Goal: Information Seeking & Learning: Check status

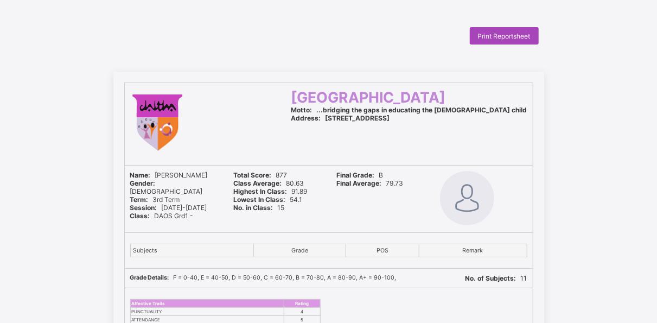
click at [517, 40] on div "Print Reportsheet" at bounding box center [504, 35] width 69 height 17
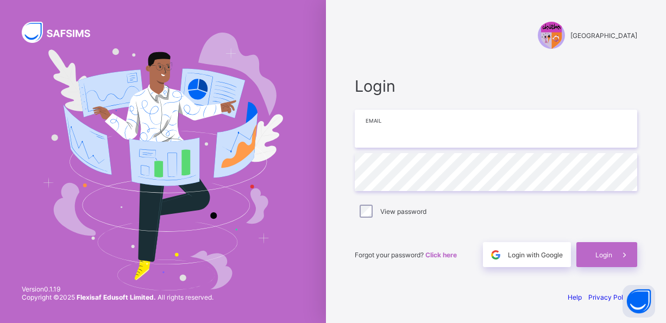
click at [415, 129] on input "email" at bounding box center [495, 129] width 282 height 38
type input "**********"
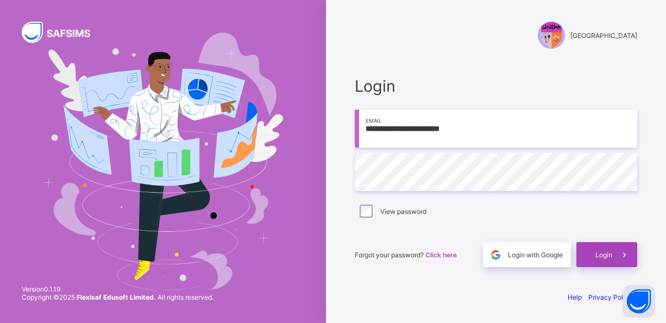
click at [605, 255] on span "Login" at bounding box center [603, 255] width 17 height 8
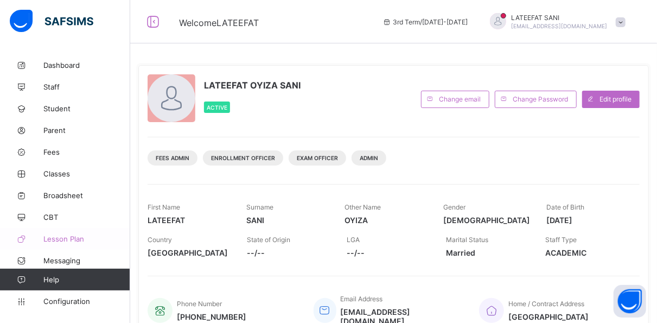
scroll to position [20, 0]
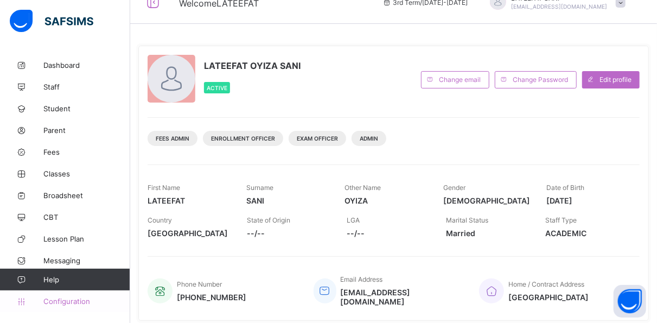
click at [71, 300] on span "Configuration" at bounding box center [86, 301] width 86 height 9
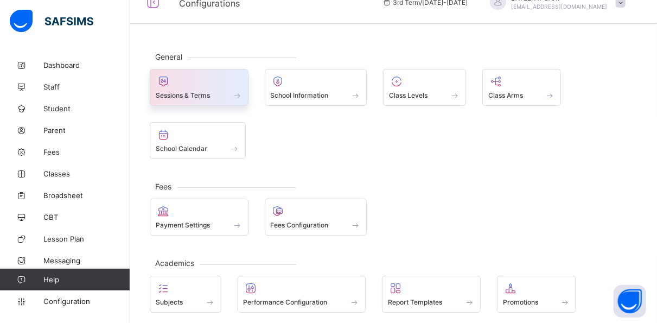
click at [223, 88] on span at bounding box center [199, 89] width 87 height 3
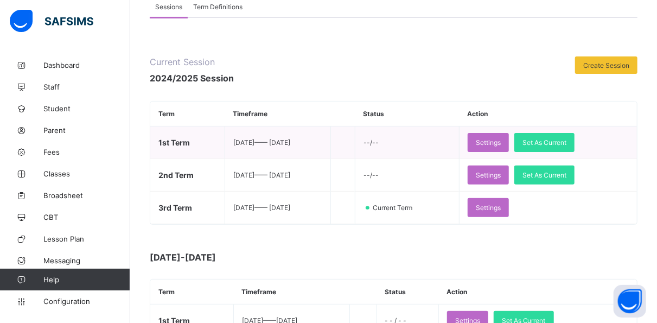
scroll to position [94, 0]
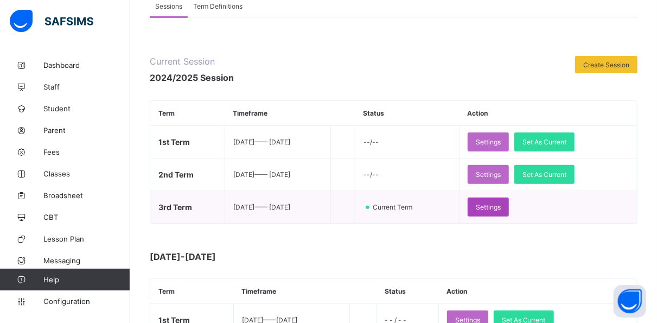
click at [509, 213] on div "Settings" at bounding box center [488, 207] width 41 height 19
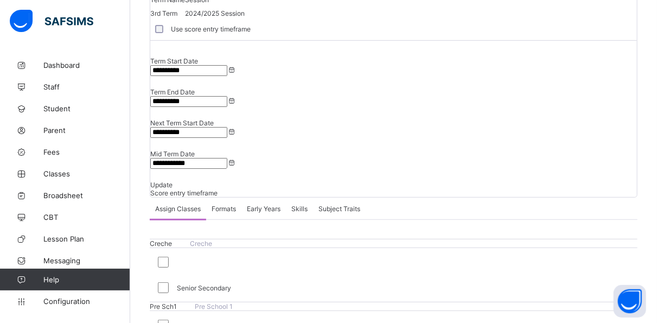
click at [173, 181] on span "Update" at bounding box center [161, 185] width 22 height 8
click at [67, 191] on link "Broadsheet" at bounding box center [65, 196] width 130 height 22
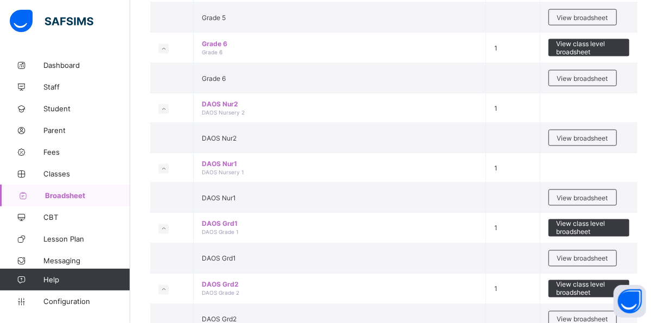
scroll to position [767, 0]
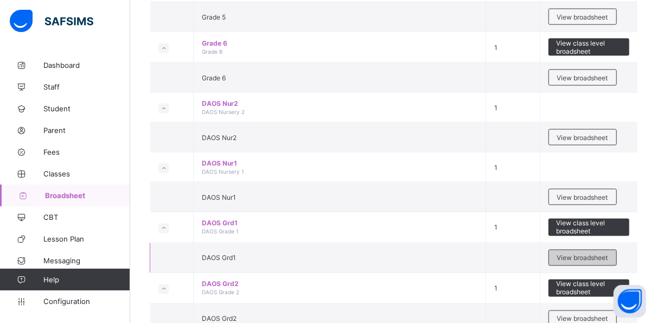
click at [572, 254] on span "View broadsheet" at bounding box center [582, 258] width 51 height 8
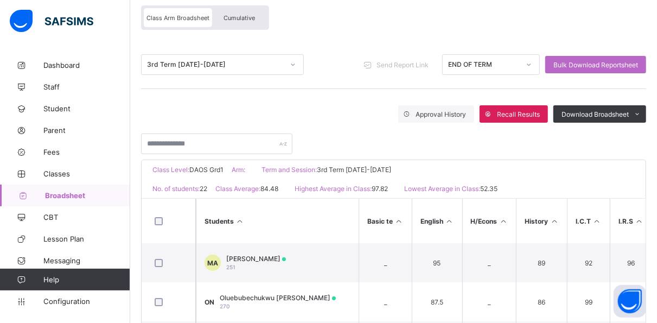
scroll to position [43, 0]
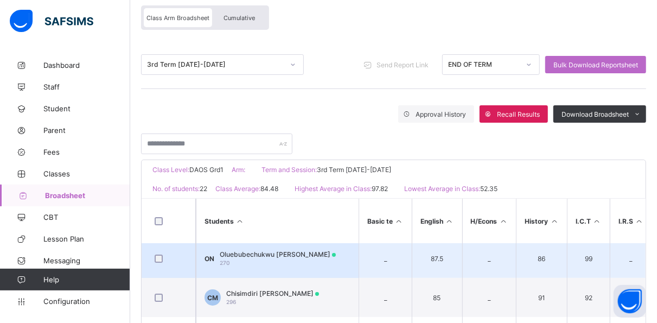
click at [293, 259] on div "Oluebubechukwu [PERSON_NAME] 270" at bounding box center [278, 258] width 116 height 16
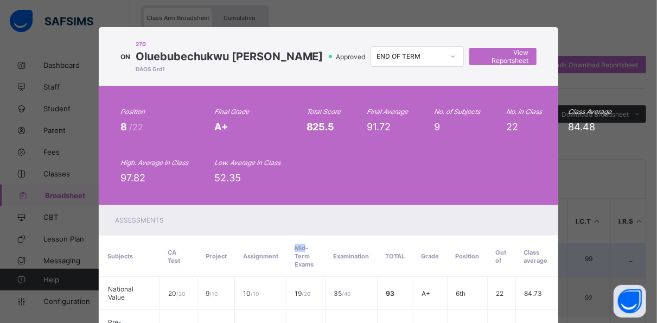
click at [295, 259] on span "Mid-Term Exams" at bounding box center [304, 256] width 19 height 24
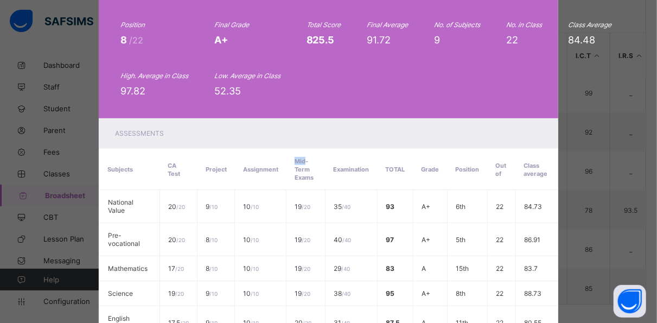
scroll to position [0, 0]
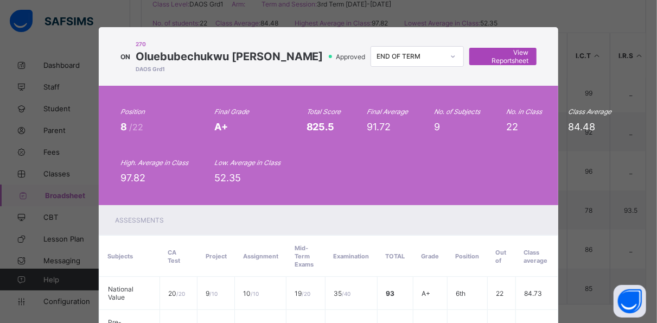
click at [512, 60] on span "View Reportsheet" at bounding box center [504, 56] width 52 height 16
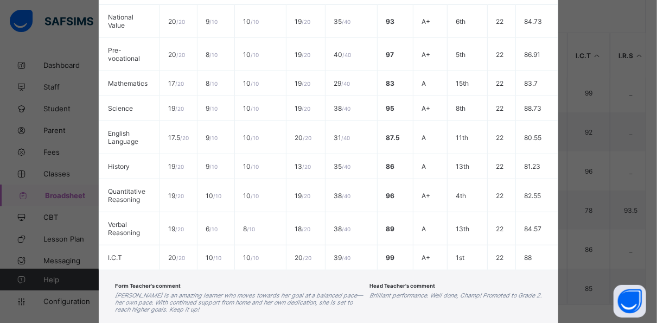
scroll to position [326, 0]
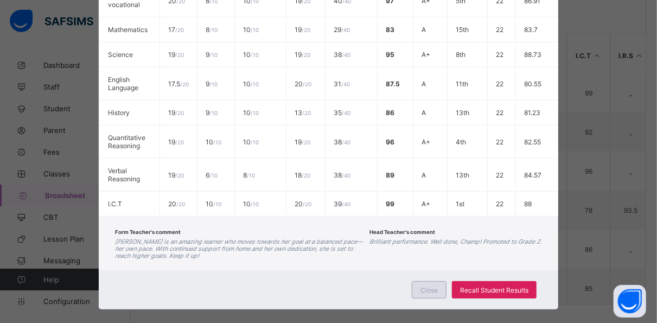
click at [432, 286] on span "Close" at bounding box center [429, 290] width 17 height 8
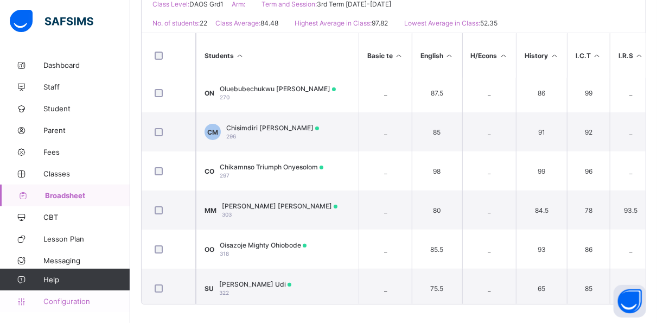
click at [79, 299] on span "Configuration" at bounding box center [86, 301] width 86 height 9
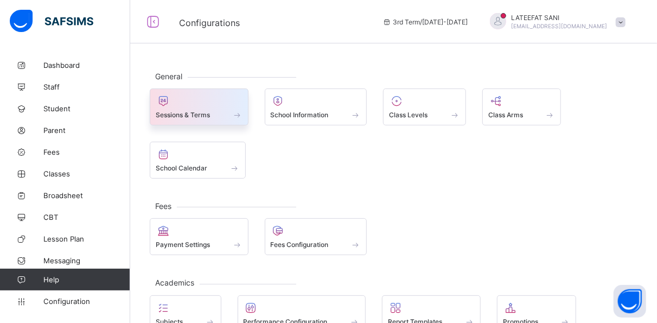
click at [222, 110] on div "Sessions & Terms" at bounding box center [199, 114] width 87 height 9
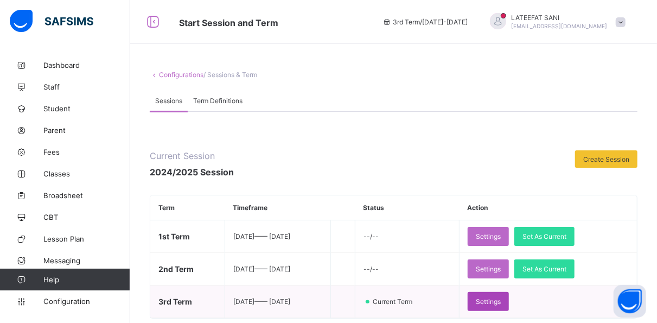
click at [501, 297] on span "Settings" at bounding box center [488, 301] width 25 height 8
